Goal: Task Accomplishment & Management: Use online tool/utility

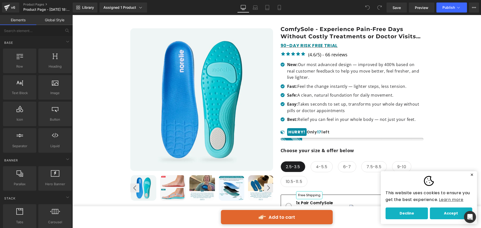
scroll to position [175, 0]
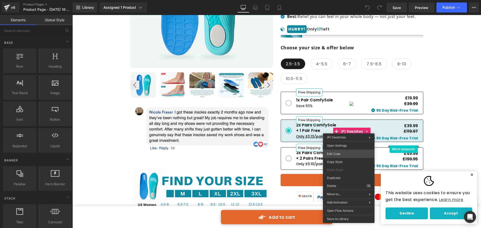
click at [340, 0] on div "You are previewing how the will restyle your page. You can not edit Elements in…" at bounding box center [240, 0] width 481 height 0
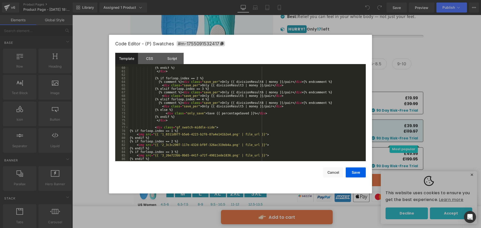
scroll to position [244, 0]
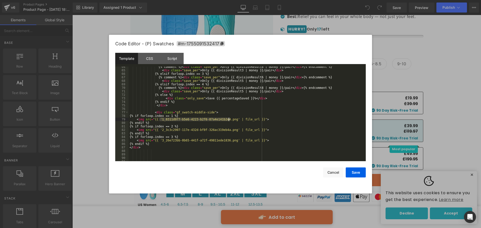
drag, startPoint x: 159, startPoint y: 119, endPoint x: 228, endPoint y: 119, distance: 69.4
click at [228, 119] on div "{% comment %} < div class = "save_per" > Only {{ divisionResult4 | money }}/pai…" at bounding box center [246, 116] width 235 height 102
drag, startPoint x: 159, startPoint y: 120, endPoint x: 250, endPoint y: 118, distance: 91.2
click at [250, 118] on div "{% comment %} < div class = "save_per" > Only {{ divisionResult4 | money }}/pai…" at bounding box center [246, 116] width 235 height 102
click at [332, 143] on div "{% comment %} < div class = "save_per" > Only {{ divisionResult4 | money }}/pai…" at bounding box center [246, 116] width 235 height 102
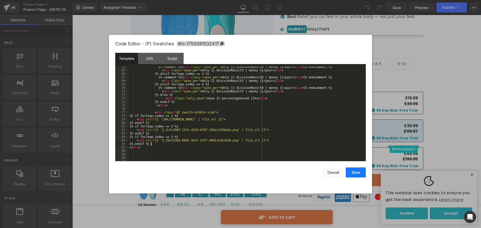
click at [356, 172] on button "Save" at bounding box center [356, 173] width 20 height 10
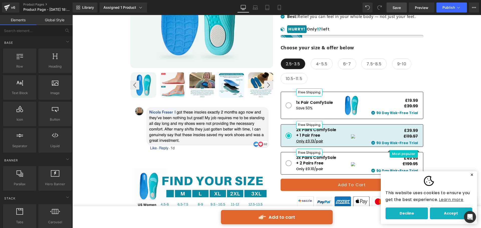
click at [399, 10] on span "Save" at bounding box center [397, 7] width 8 height 5
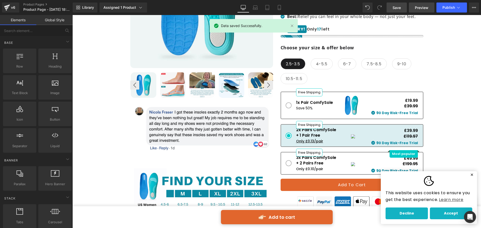
click at [419, 11] on link "Preview" at bounding box center [422, 8] width 26 height 10
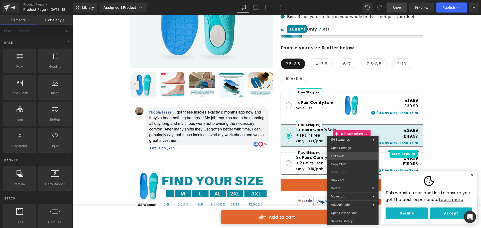
click at [342, 0] on div "You are previewing how the will restyle your page. You can not edit Elements in…" at bounding box center [240, 0] width 481 height 0
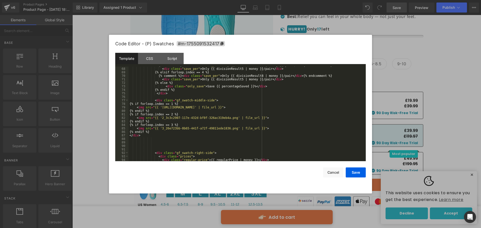
scroll to position [256, 0]
drag, startPoint x: 280, startPoint y: 107, endPoint x: 259, endPoint y: 108, distance: 20.9
click at [259, 108] on div "{% comment %} < div class = "save_per" > Only {{ divisionResult6 | money }}/pai…" at bounding box center [246, 115] width 235 height 102
click at [354, 174] on button "Save" at bounding box center [356, 173] width 20 height 10
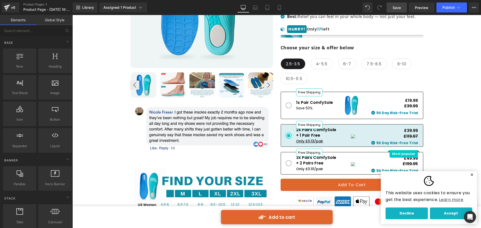
click at [395, 5] on span "Save" at bounding box center [397, 7] width 8 height 5
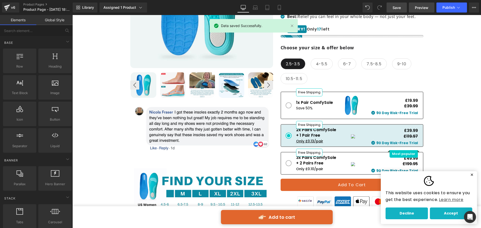
click at [420, 9] on span "Preview" at bounding box center [422, 7] width 14 height 5
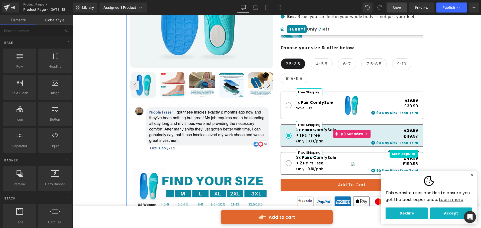
click at [349, 106] on img at bounding box center [351, 105] width 25 height 25
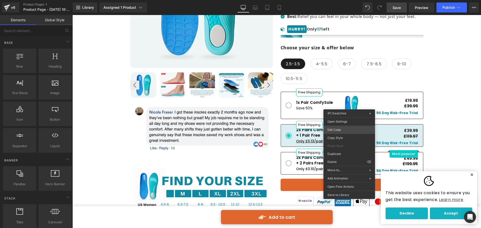
click at [345, 0] on div "You are previewing how the will restyle your page. You can not edit Elements in…" at bounding box center [240, 0] width 481 height 0
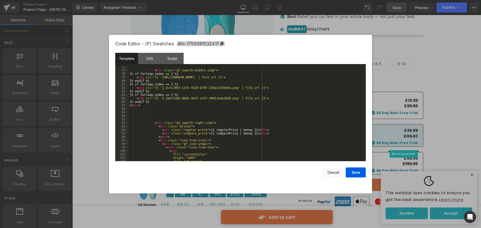
scroll to position [241, 0]
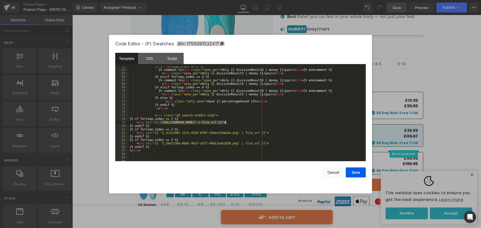
drag, startPoint x: 159, startPoint y: 124, endPoint x: 225, endPoint y: 123, distance: 66.1
click at [225, 123] on div "{% if forloop.index == 2 %} {% comment %} < div class = "save_per" > Only {{ di…" at bounding box center [246, 116] width 235 height 102
click at [174, 122] on div "{% if forloop.index == 2 %} {% comment %} < div class = "save_per" > Only {{ di…" at bounding box center [246, 114] width 235 height 95
drag, startPoint x: 159, startPoint y: 124, endPoint x: 250, endPoint y: 123, distance: 90.7
click at [250, 123] on div "{% if forloop.index == 2 %} {% comment %} < div class = "save_per" > Only {{ di…" at bounding box center [246, 116] width 235 height 102
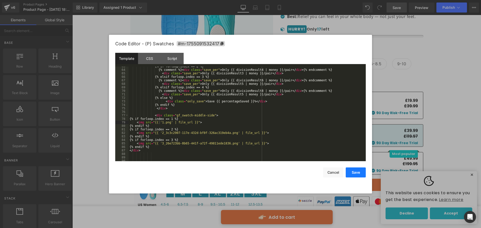
click at [356, 174] on button "Save" at bounding box center [356, 173] width 20 height 10
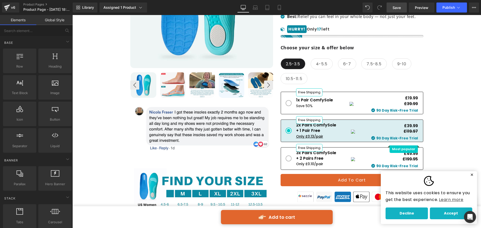
click at [393, 6] on span "Save" at bounding box center [397, 7] width 8 height 5
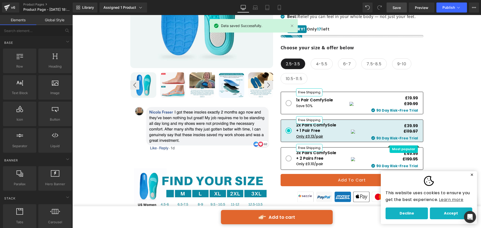
drag, startPoint x: 348, startPoint y: 0, endPoint x: 420, endPoint y: 13, distance: 73.3
click at [420, 13] on div "Library Assigned 1 Product Product Preview Comfysole - Walk Without Pain Manage…" at bounding box center [277, 7] width 408 height 15
click at [420, 7] on span "Preview" at bounding box center [422, 7] width 14 height 5
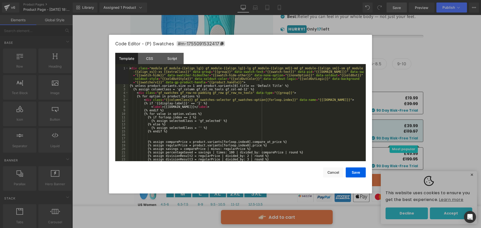
click at [341, 0] on div "You are previewing how the will restyle your page. You can not edit Elements in…" at bounding box center [240, 0] width 481 height 0
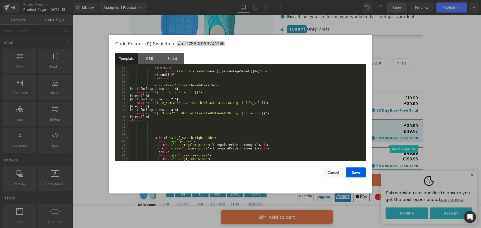
scroll to position [271, 0]
drag, startPoint x: 159, startPoint y: 104, endPoint x: 229, endPoint y: 103, distance: 69.4
click at [229, 103] on div "{% else %} < div class = "only_save" > Save {{ percentageSaved }}% </ div > {% …" at bounding box center [246, 117] width 235 height 102
drag, startPoint x: 159, startPoint y: 103, endPoint x: 250, endPoint y: 102, distance: 90.5
click at [250, 102] on div "{% else %} < div class = "only_save" > Save {{ percentageSaved }}% </ div > {% …" at bounding box center [246, 117] width 235 height 102
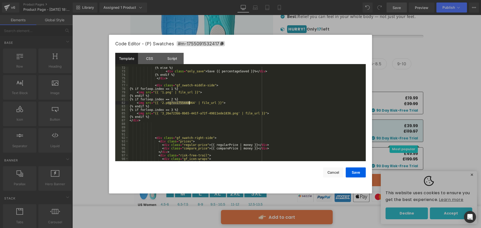
drag, startPoint x: 167, startPoint y: 103, endPoint x: 188, endPoint y: 104, distance: 21.3
click at [188, 104] on div "{% else %} < div class = "only_save" > Save {{ percentageSaved }}% </ div > {% …" at bounding box center [246, 117] width 235 height 102
drag, startPoint x: 159, startPoint y: 113, endPoint x: 228, endPoint y: 114, distance: 68.7
click at [228, 114] on div "{% else %} < div class = "only_save" > Save {{ percentageSaved }}% </ div > {% …" at bounding box center [246, 117] width 235 height 102
click at [227, 113] on div "{% else %} < div class = "only_save" > Save {{ percentageSaved }}% </ div > {% …" at bounding box center [246, 114] width 235 height 95
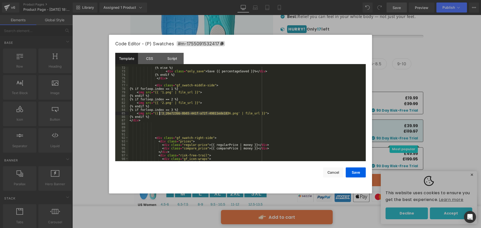
drag, startPoint x: 228, startPoint y: 113, endPoint x: 159, endPoint y: 115, distance: 69.2
click at [159, 115] on div "{% else %} < div class = "only_save" > Save {{ percentageSaved }}% </ div > {% …" at bounding box center [246, 117] width 235 height 102
drag, startPoint x: 160, startPoint y: 114, endPoint x: 251, endPoint y: 114, distance: 90.9
click at [251, 114] on div "{% else %} < div class = "only_save" > Save {{ percentageSaved }}% </ div > {% …" at bounding box center [246, 117] width 235 height 102
drag, startPoint x: 167, startPoint y: 113, endPoint x: 189, endPoint y: 114, distance: 22.1
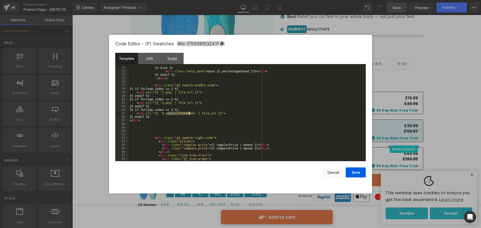
click at [189, 114] on div "{% else %} < div class = "only_save" > Save {{ percentageSaved }}% </ div > {% …" at bounding box center [246, 117] width 235 height 102
click at [356, 171] on button "Save" at bounding box center [356, 173] width 20 height 10
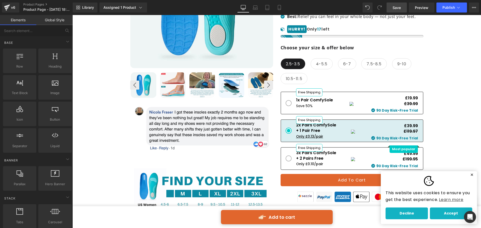
click at [397, 8] on span "Save" at bounding box center [397, 7] width 8 height 5
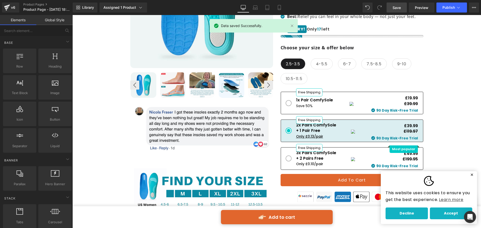
click at [450, 13] on div "Library Assigned 1 Product Product Preview Comfysole - Walk Without Pain Manage…" at bounding box center [277, 7] width 408 height 15
click at [449, 9] on span "Publish" at bounding box center [448, 8] width 13 height 4
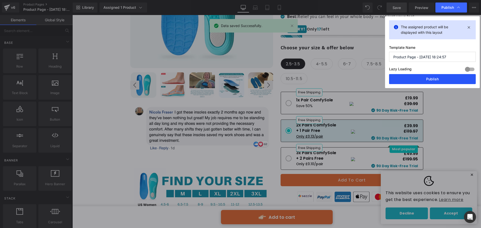
click at [449, 79] on button "Publish" at bounding box center [432, 79] width 87 height 10
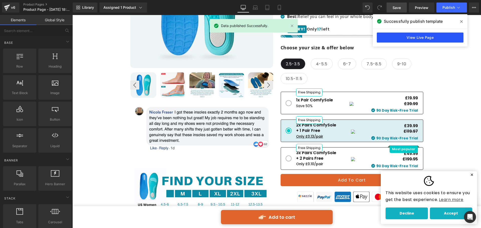
click at [428, 35] on link "View Live Page" at bounding box center [420, 38] width 87 height 10
